Goal: Find specific page/section: Find specific page/section

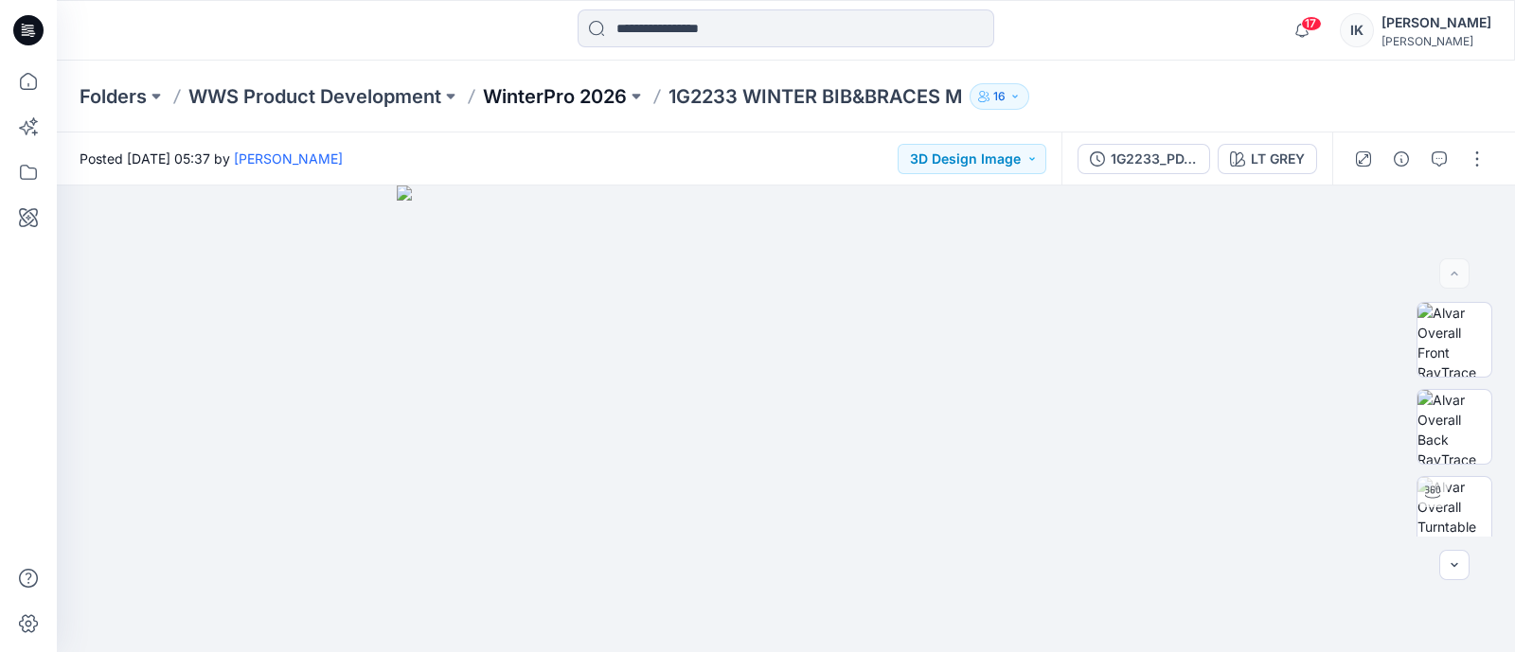
click at [576, 102] on p "WinterPro 2026" at bounding box center [555, 96] width 144 height 27
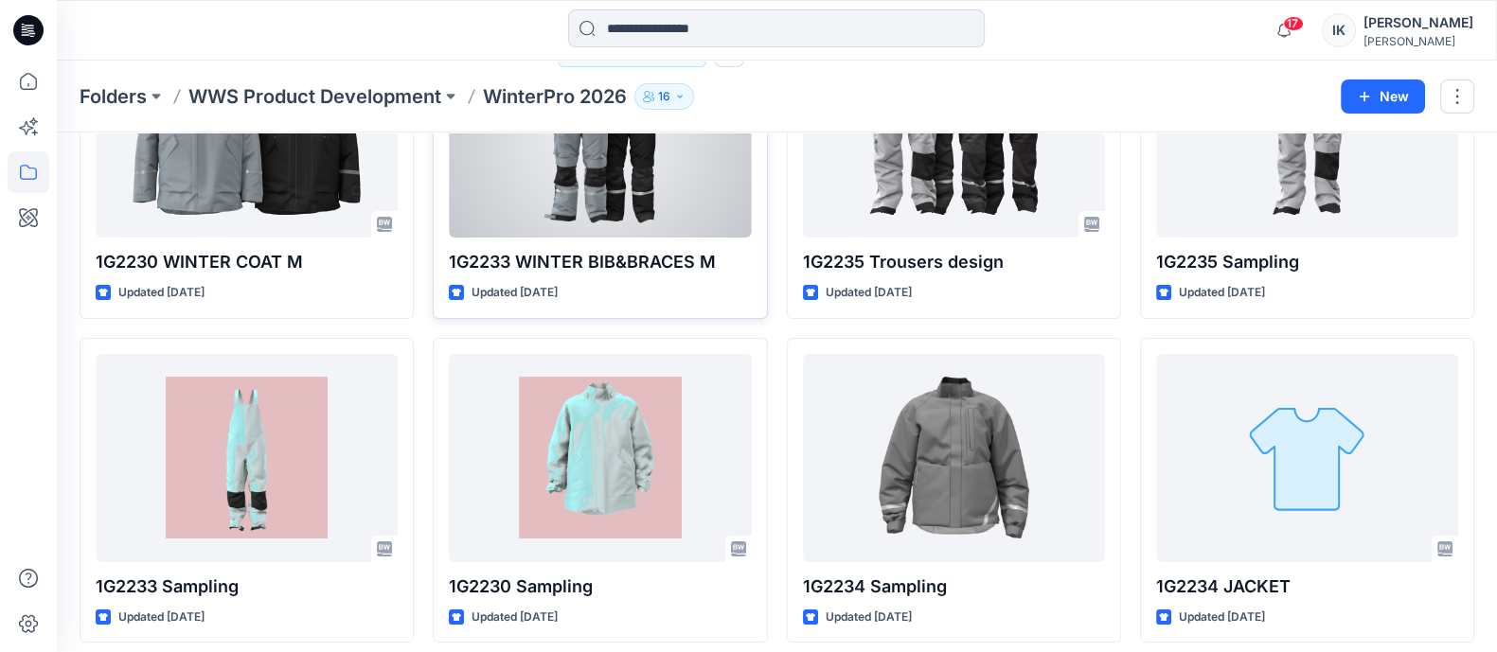
scroll to position [236, 0]
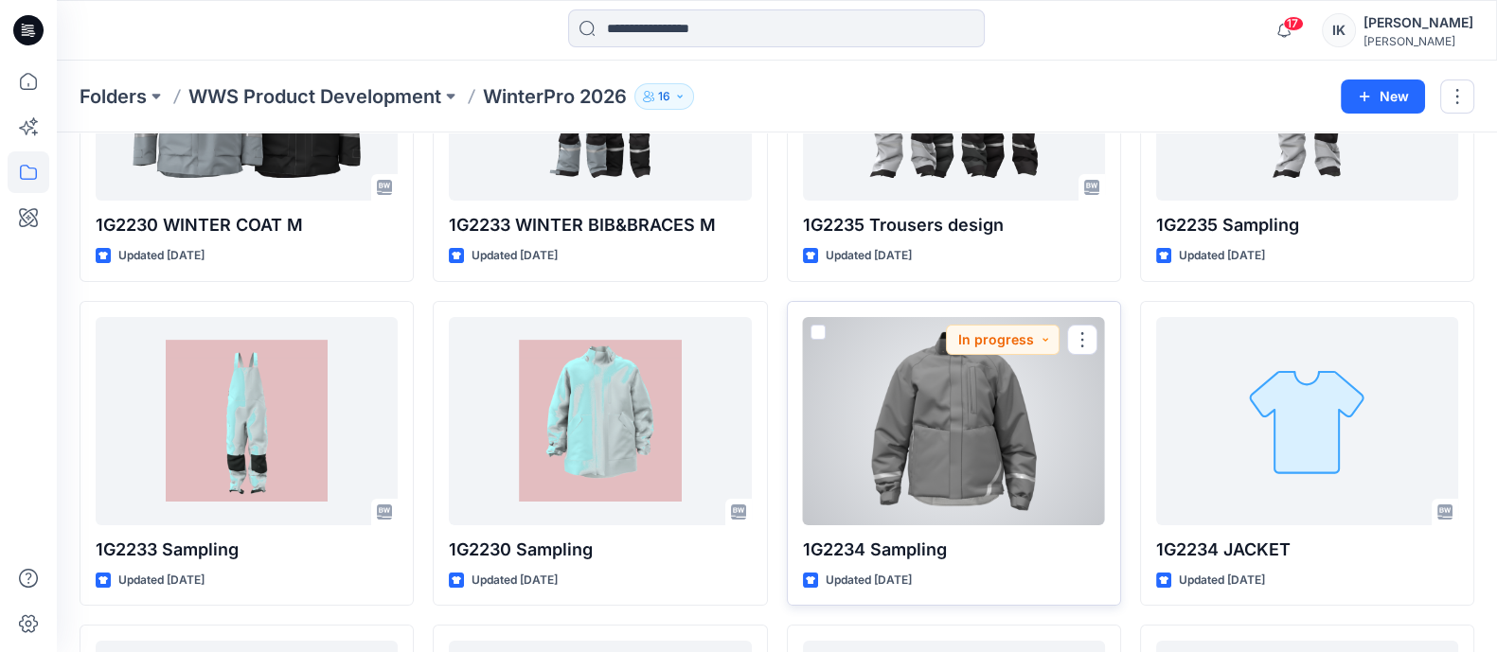
click at [936, 419] on div at bounding box center [954, 421] width 302 height 208
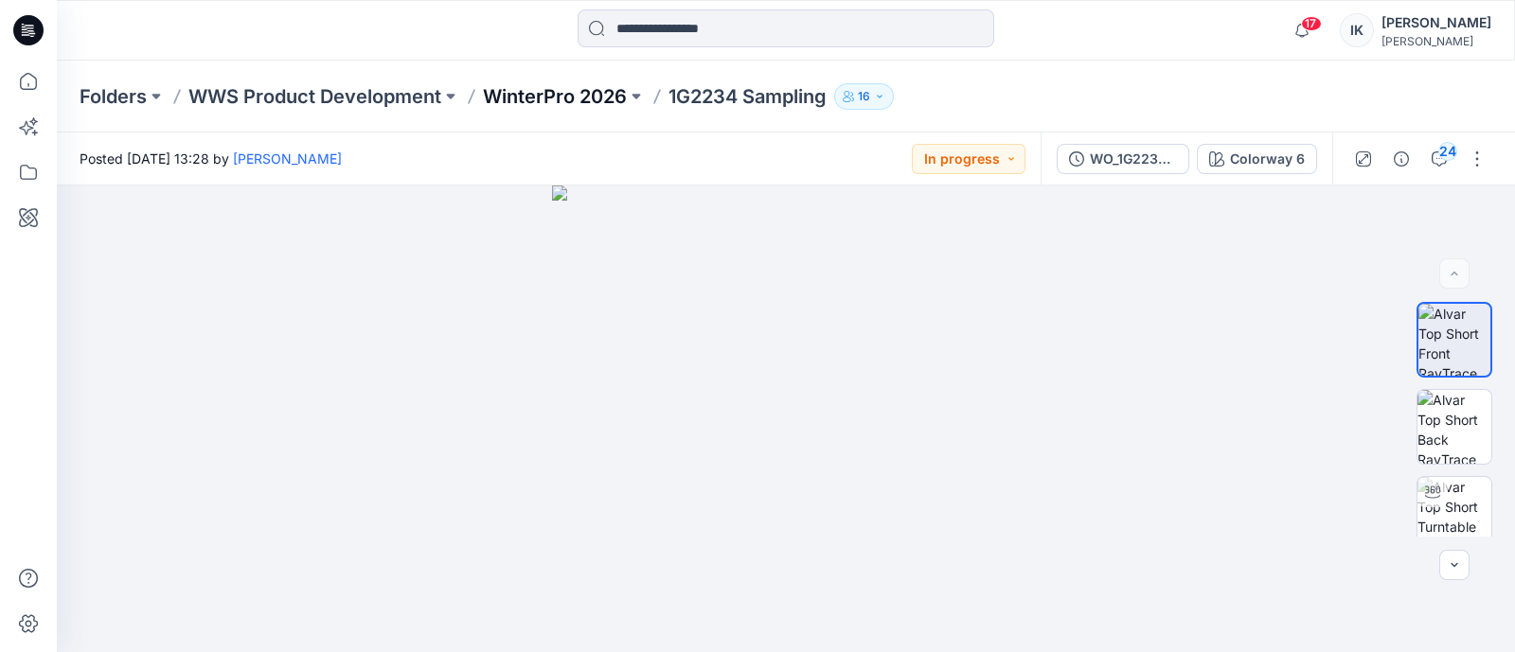
click at [556, 95] on p "WinterPro 2026" at bounding box center [555, 96] width 144 height 27
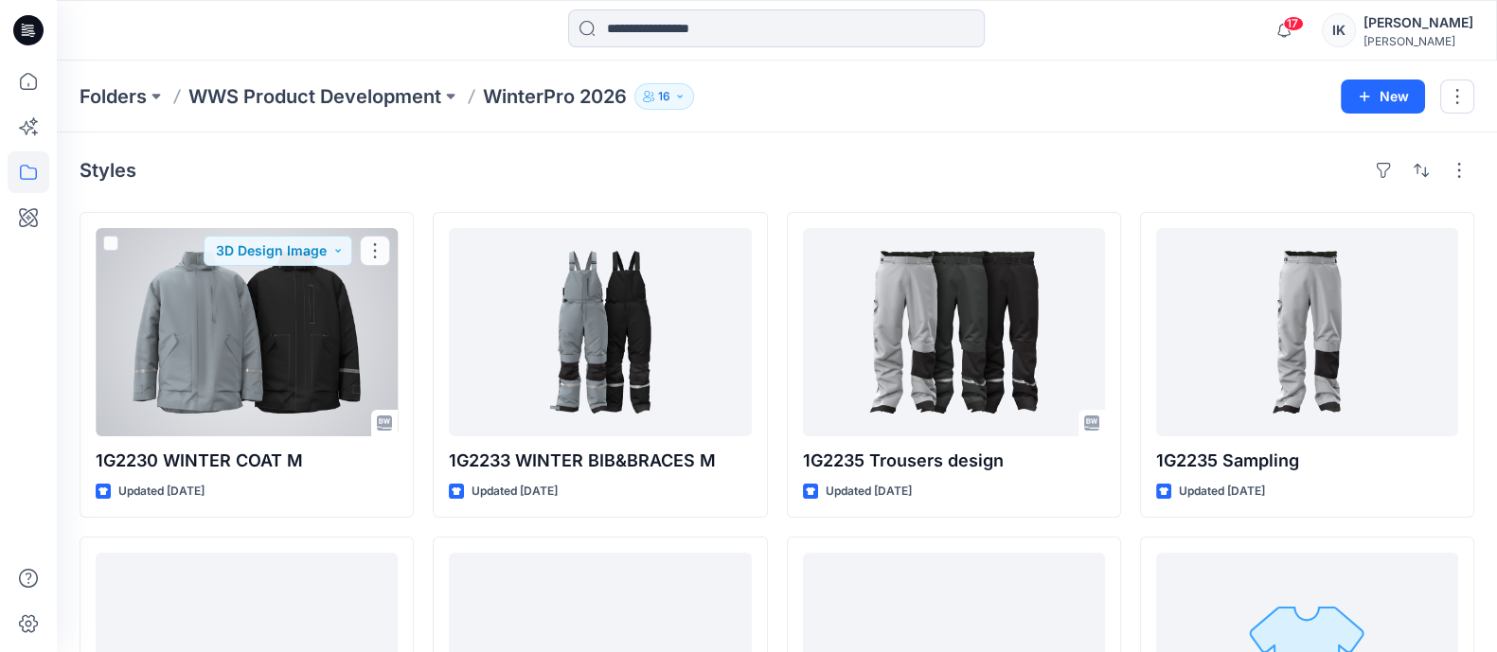
click at [257, 297] on div at bounding box center [247, 332] width 302 height 208
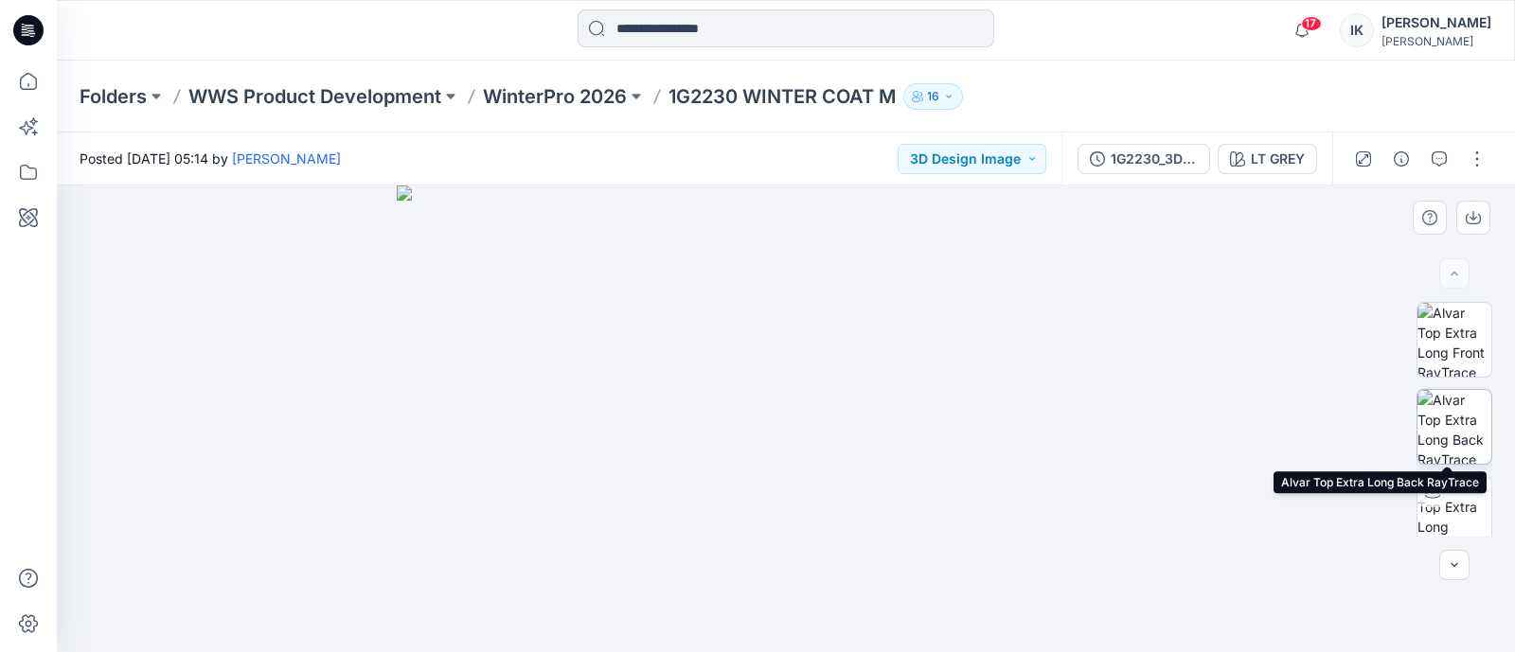
click at [1455, 428] on img at bounding box center [1454, 427] width 74 height 74
